Goal: Transaction & Acquisition: Purchase product/service

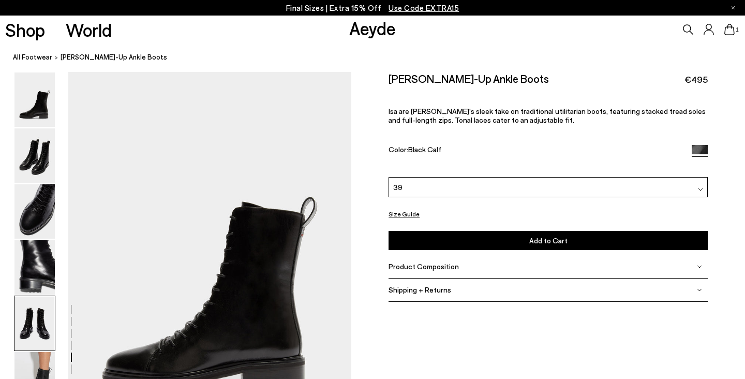
scroll to position [1516, 3]
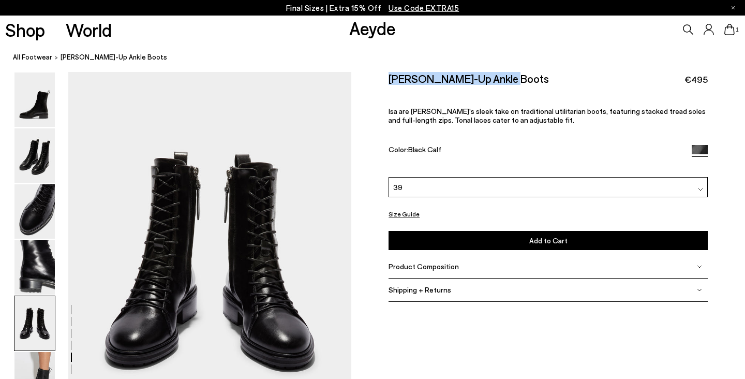
drag, startPoint x: 499, startPoint y: 78, endPoint x: 382, endPoint y: 79, distance: 117.4
click at [382, 79] on div "Size Guide Shoes Belt Our shoes come in European sizing. The easiest way to mea…" at bounding box center [547, 192] width 393 height 241
copy h2 "[PERSON_NAME]-Up Ankle Boots"
click at [633, 231] on button "Add to Cart Select a Size First" at bounding box center [547, 240] width 319 height 19
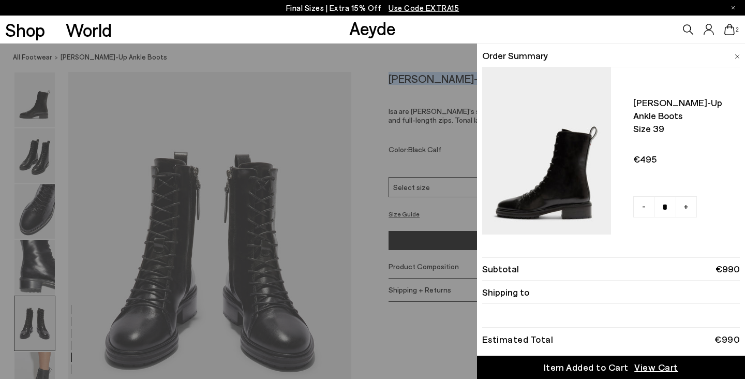
click at [640, 201] on link "-" at bounding box center [643, 206] width 21 height 21
type input "*"
click at [457, 54] on div "Quick Add Color Size View Details Order Summary Isa lace-up ankle boots Size 39…" at bounding box center [372, 210] width 745 height 335
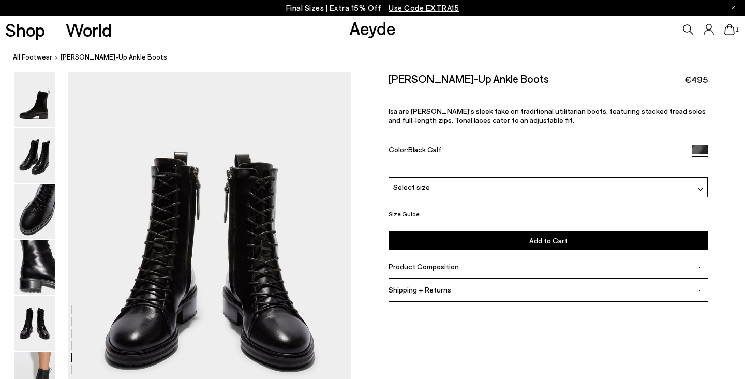
click at [735, 28] on span "1" at bounding box center [736, 30] width 5 height 6
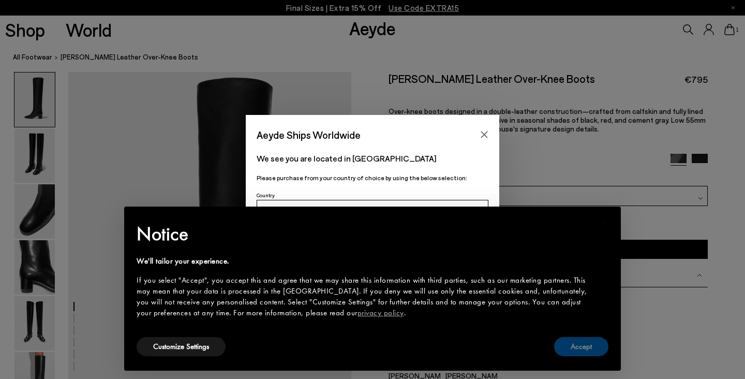
click at [594, 339] on button "Accept" at bounding box center [581, 346] width 54 height 19
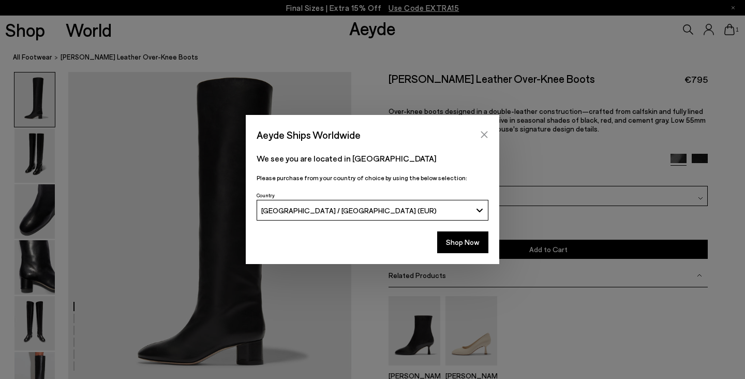
click at [484, 131] on icon "Close" at bounding box center [484, 134] width 8 height 8
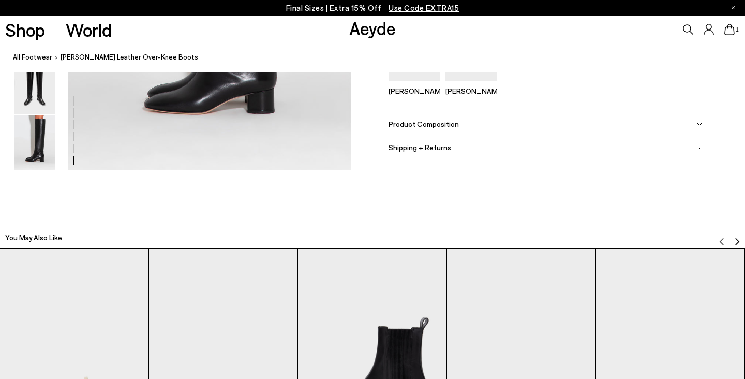
scroll to position [1943, 0]
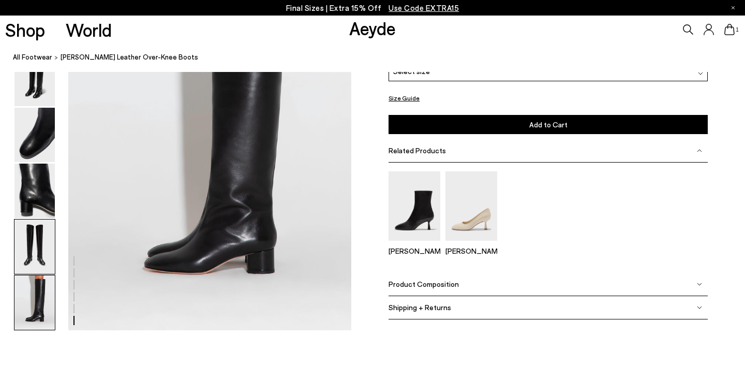
click at [36, 245] on img at bounding box center [34, 246] width 40 height 54
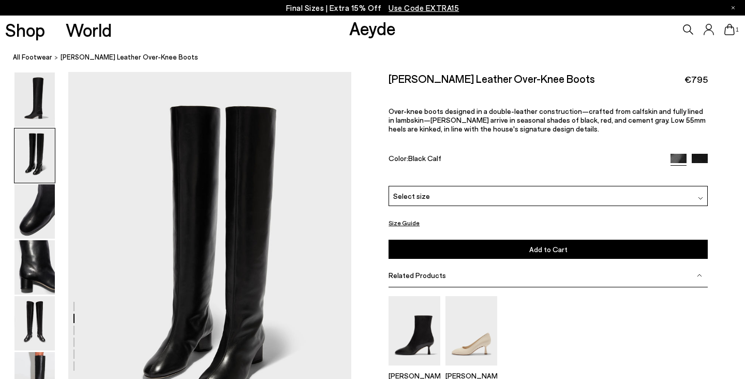
scroll to position [308, 1]
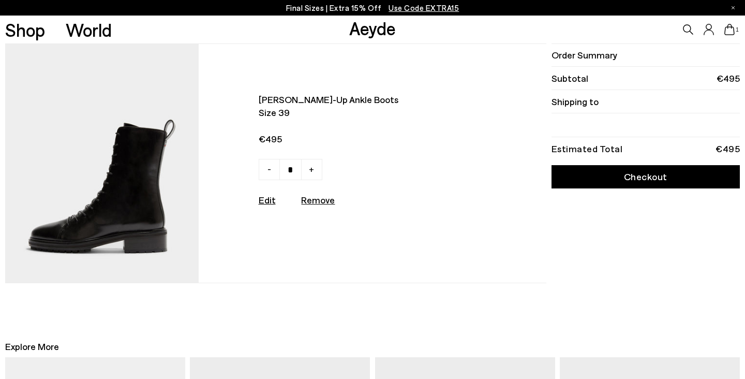
click at [566, 186] on link "Checkout" at bounding box center [645, 176] width 188 height 23
